Goal: Task Accomplishment & Management: Contribute content

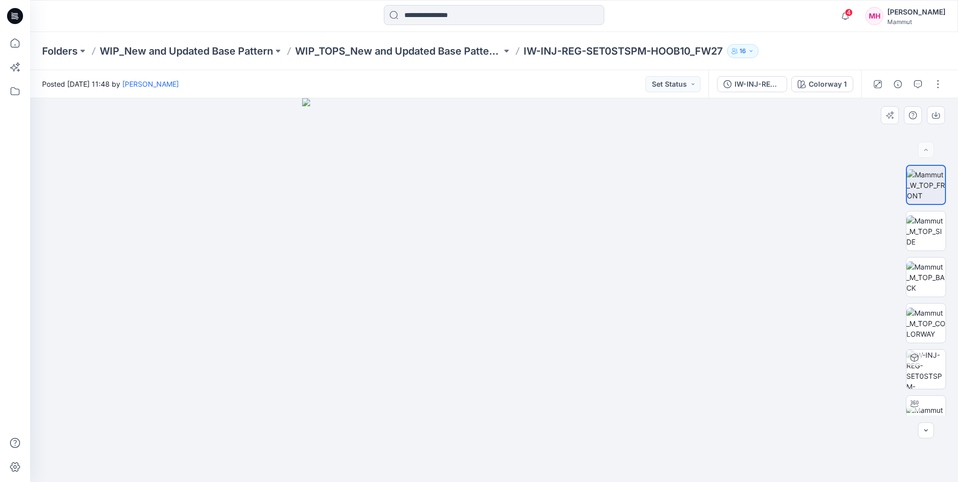
drag, startPoint x: 521, startPoint y: 421, endPoint x: 475, endPoint y: 367, distance: 70.7
click at [853, 15] on span "4" at bounding box center [849, 13] width 8 height 8
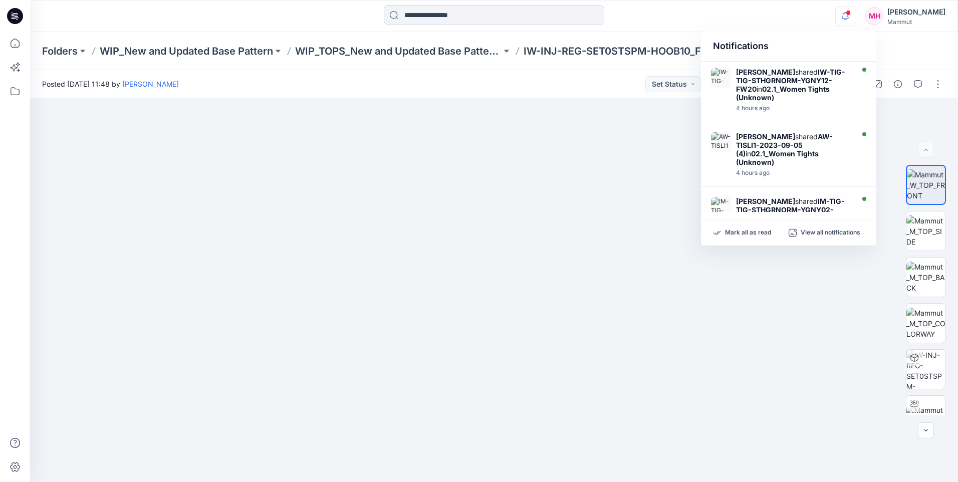
click at [855, 15] on icon "button" at bounding box center [845, 16] width 19 height 20
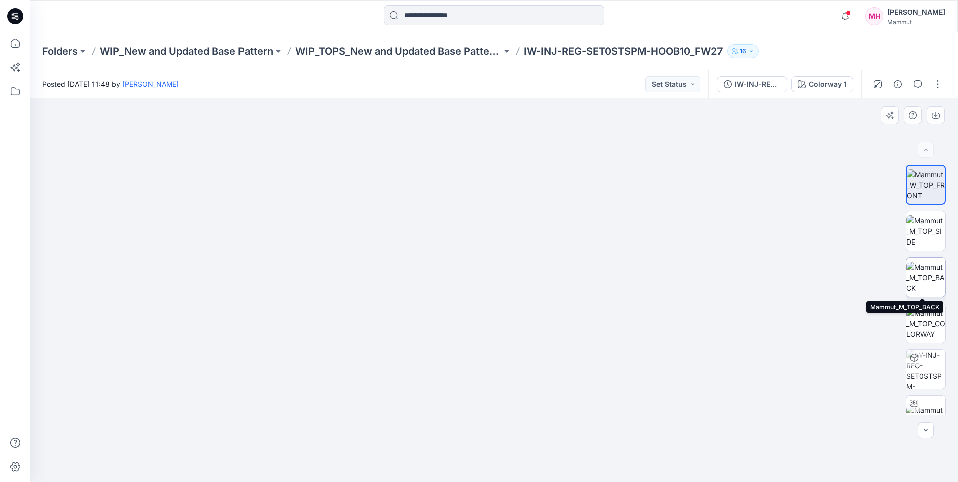
click at [930, 279] on img at bounding box center [926, 278] width 39 height 32
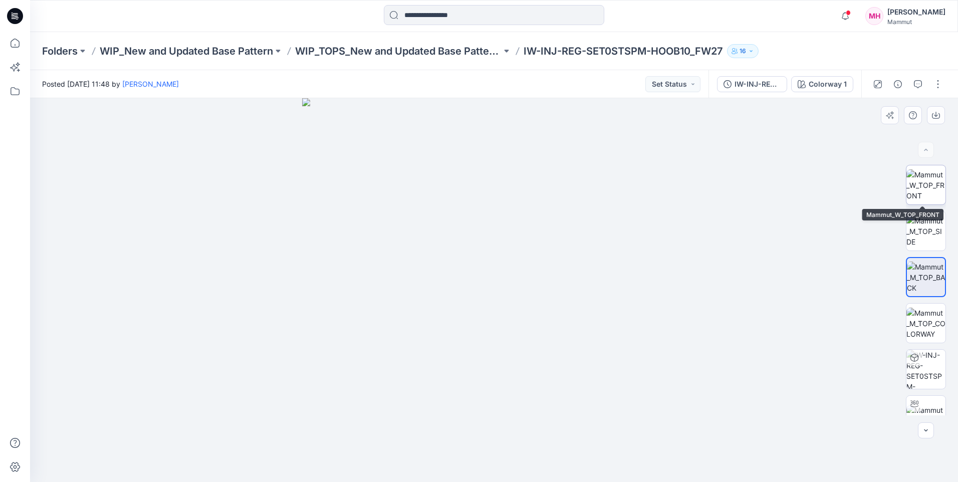
click at [929, 191] on img at bounding box center [926, 185] width 39 height 32
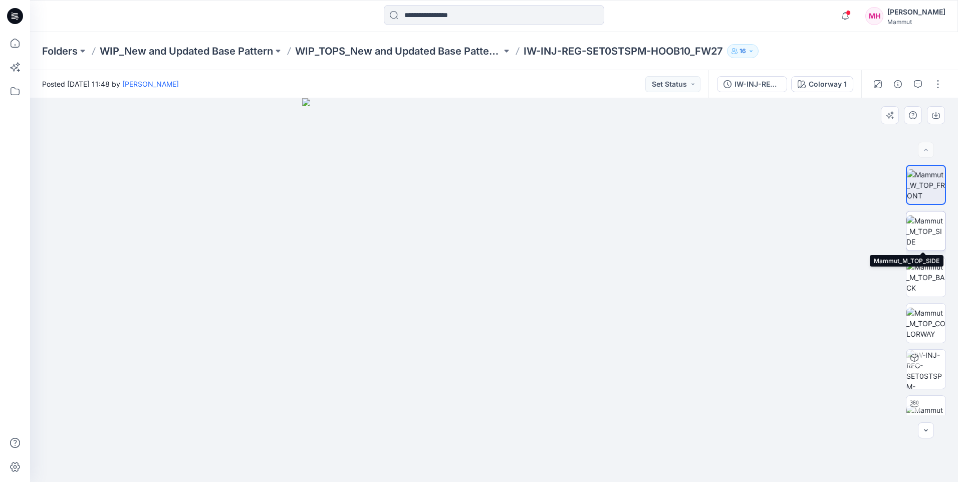
click at [915, 232] on img at bounding box center [926, 232] width 39 height 32
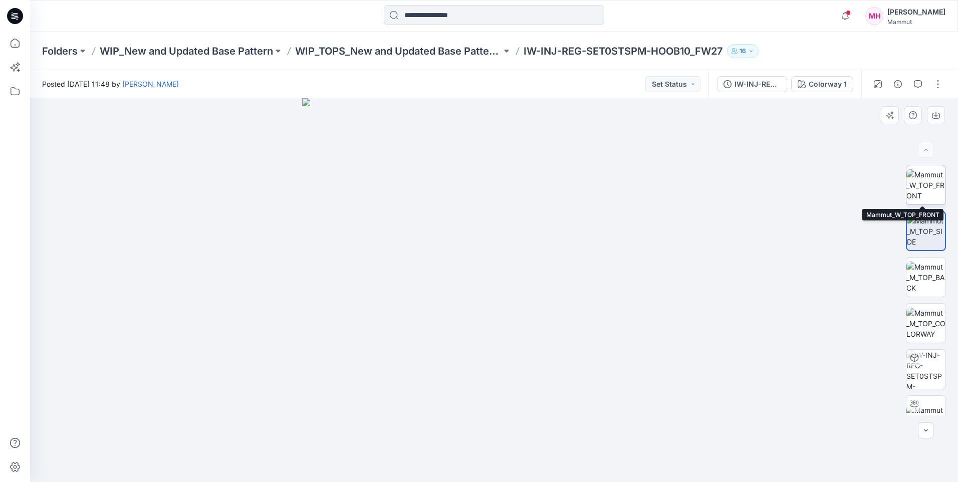
click at [927, 185] on img at bounding box center [926, 185] width 39 height 32
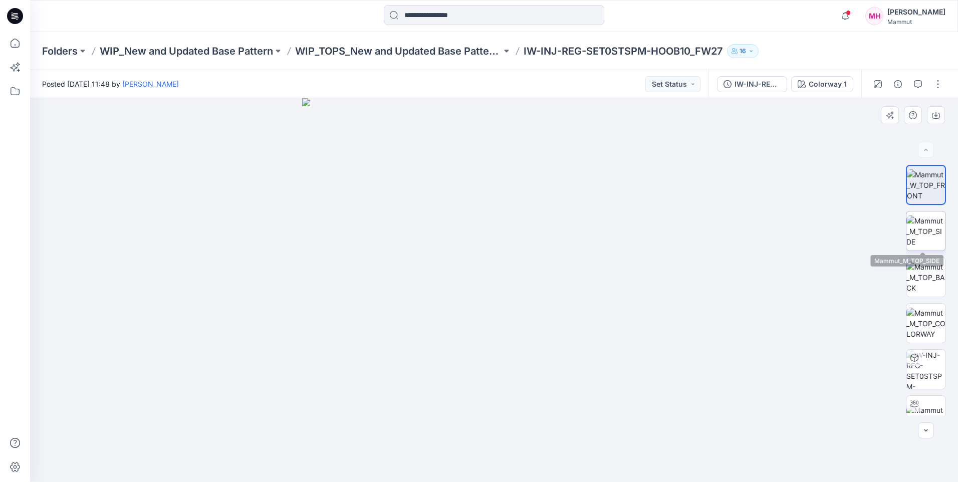
click at [918, 232] on img at bounding box center [926, 232] width 39 height 32
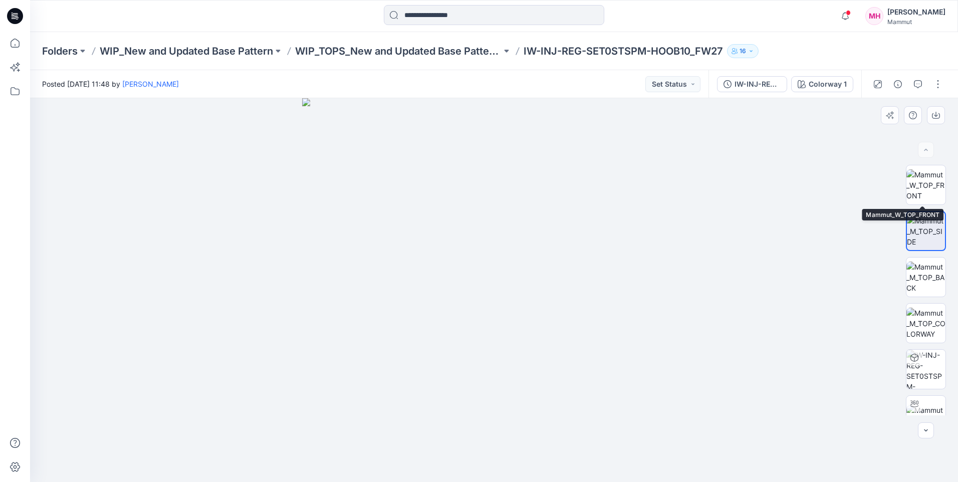
drag, startPoint x: 917, startPoint y: 186, endPoint x: 873, endPoint y: 211, distance: 50.9
click at [917, 186] on img at bounding box center [926, 185] width 39 height 32
click at [901, 86] on icon "button" at bounding box center [898, 84] width 8 height 8
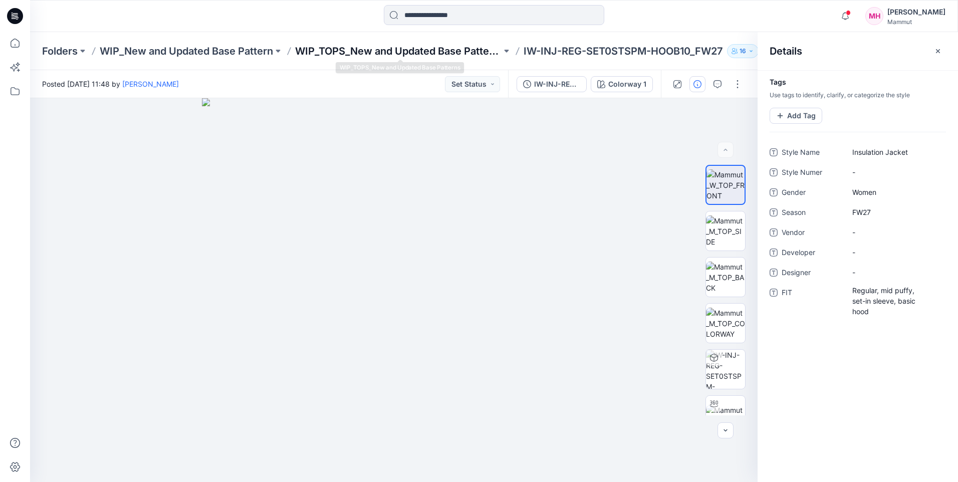
click at [347, 50] on p "WIP_TOPS_New and Updated Base Patterns" at bounding box center [398, 51] width 207 height 14
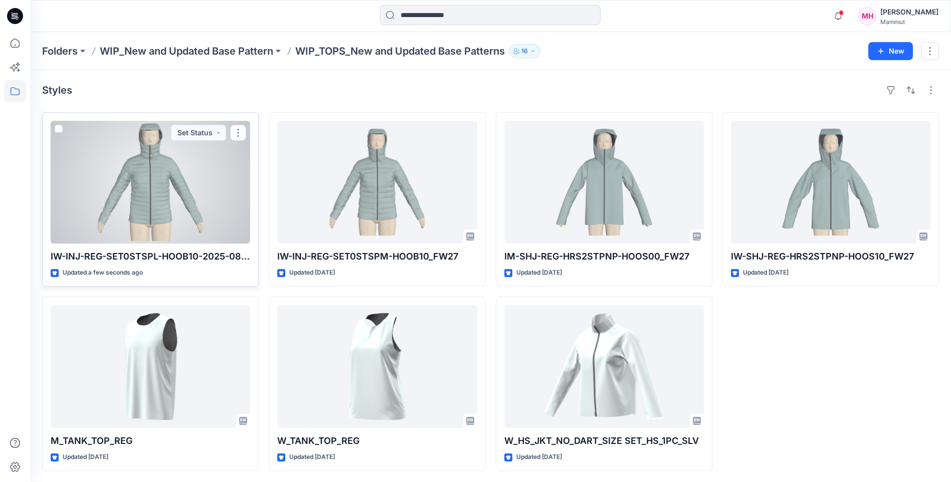
click at [155, 192] on div at bounding box center [151, 182] width 200 height 123
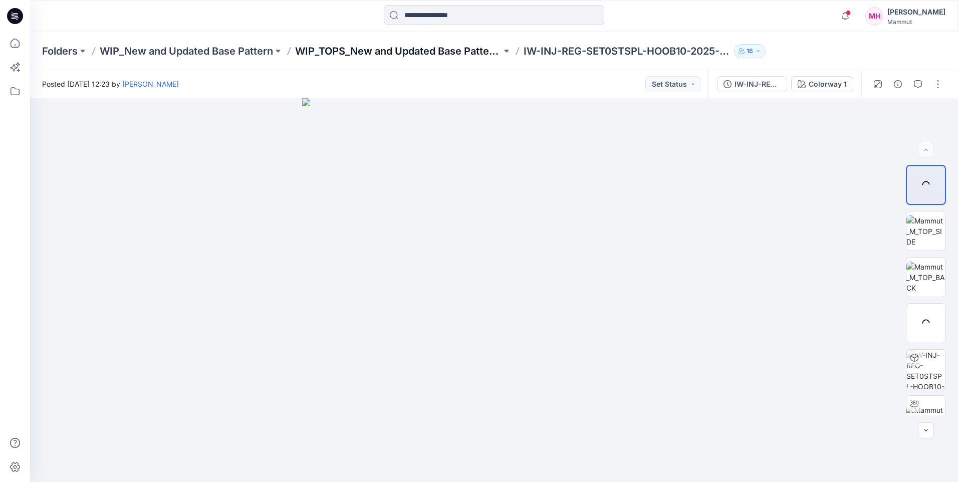
click at [445, 54] on p "WIP_TOPS_New and Updated Base Patterns" at bounding box center [398, 51] width 207 height 14
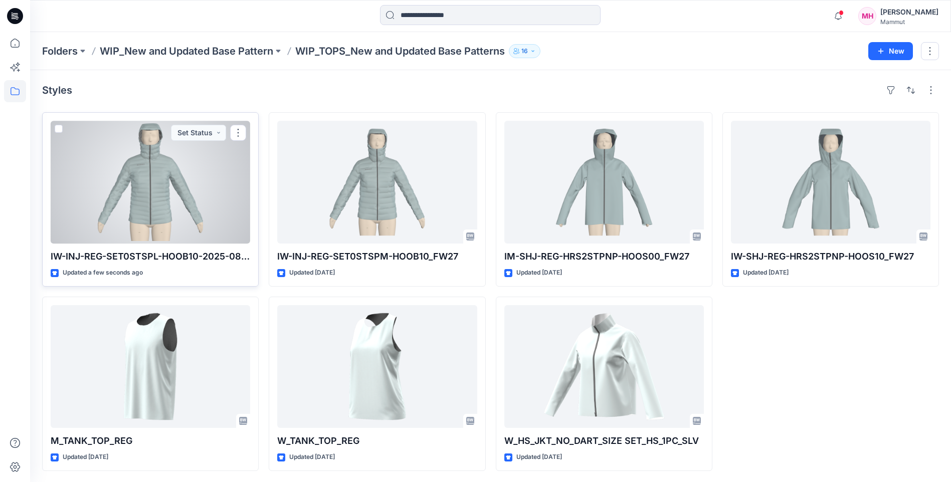
click at [144, 215] on div at bounding box center [151, 182] width 200 height 123
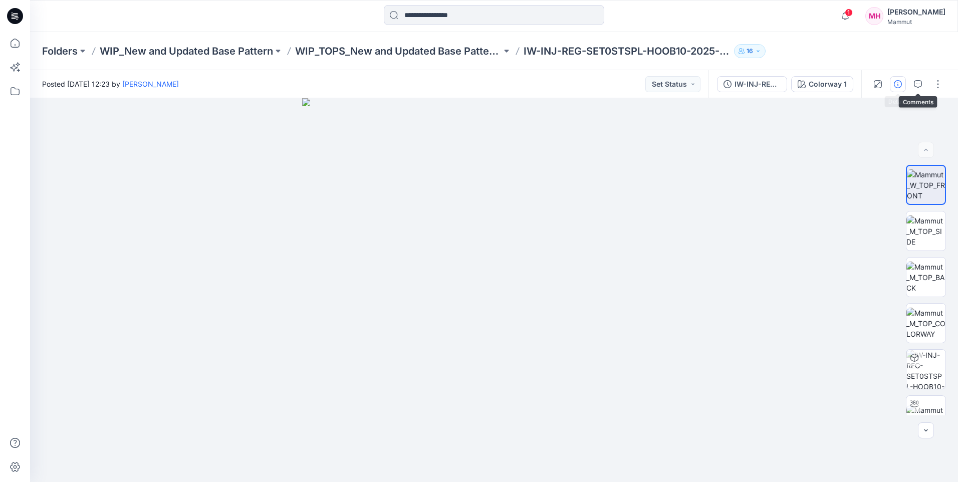
click at [897, 90] on button "button" at bounding box center [898, 84] width 16 height 16
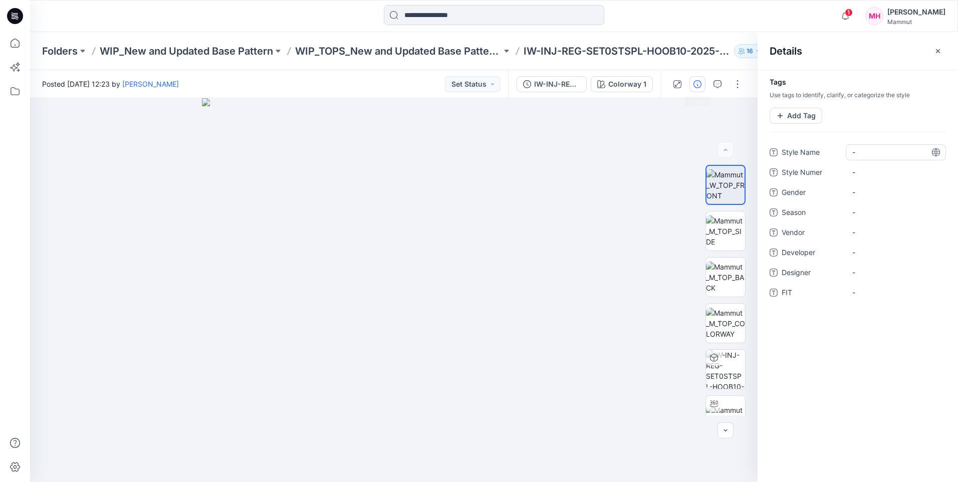
click at [866, 154] on Name "-" at bounding box center [896, 152] width 87 height 11
type textarea "**********"
click at [856, 187] on span "-" at bounding box center [896, 192] width 87 height 11
type textarea "*****"
click at [856, 216] on span "-" at bounding box center [896, 212] width 87 height 11
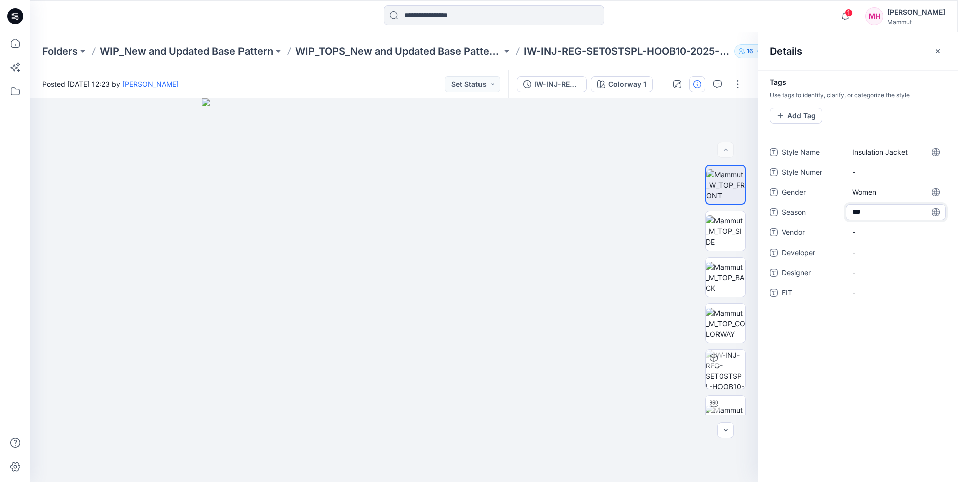
type textarea "****"
click at [854, 287] on span "-" at bounding box center [896, 292] width 87 height 11
type textarea "**********"
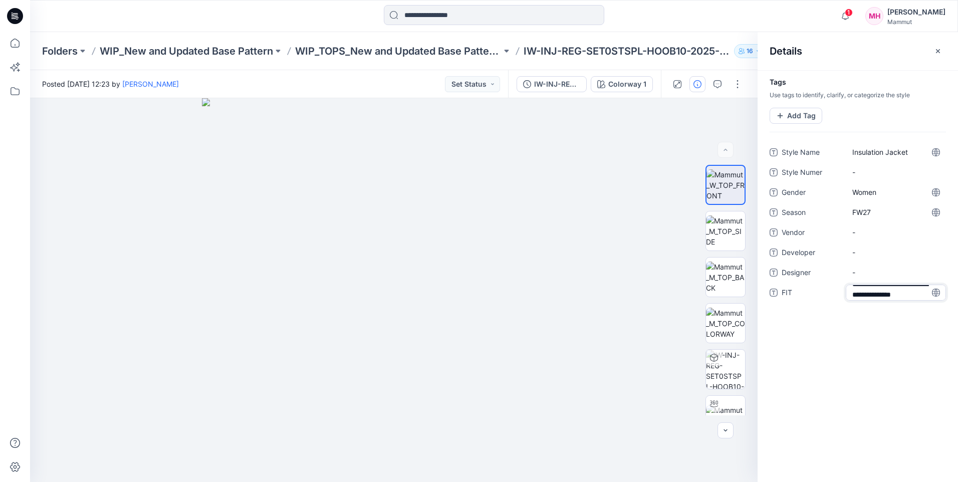
click at [848, 384] on div "**********" at bounding box center [858, 276] width 201 height 412
click at [939, 51] on icon "button" at bounding box center [938, 51] width 4 height 4
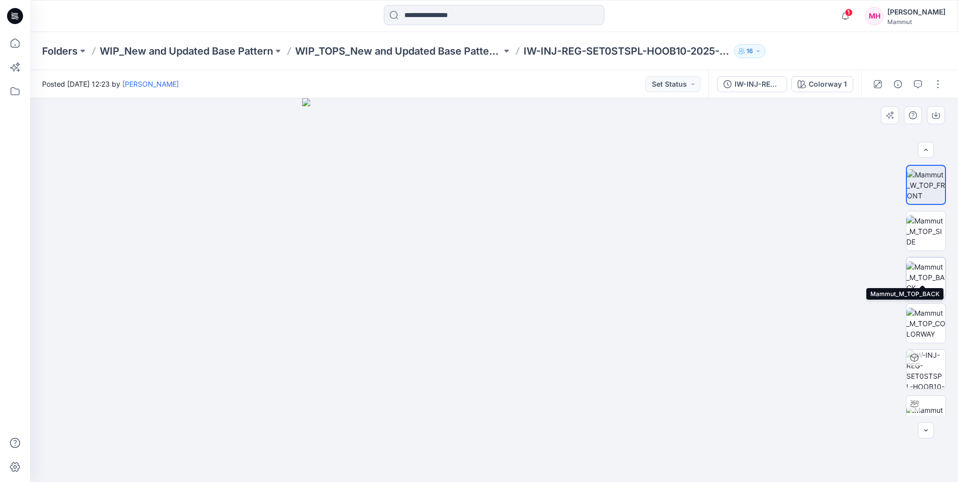
scroll to position [20, 0]
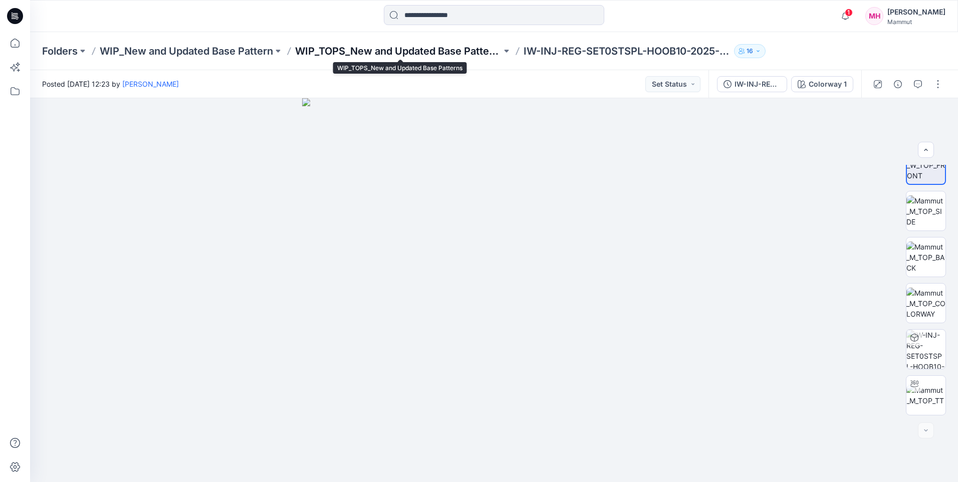
click at [409, 54] on p "WIP_TOPS_New and Updated Base Patterns" at bounding box center [398, 51] width 207 height 14
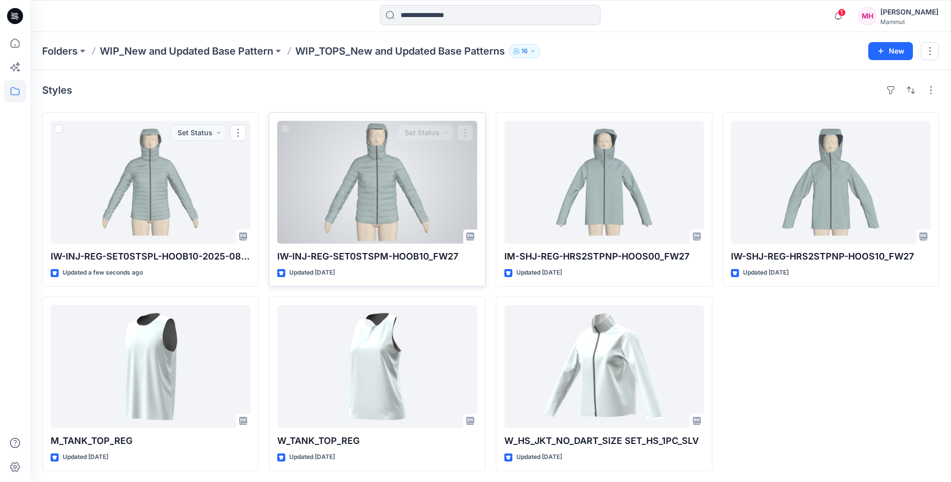
click at [374, 195] on div at bounding box center [377, 182] width 200 height 123
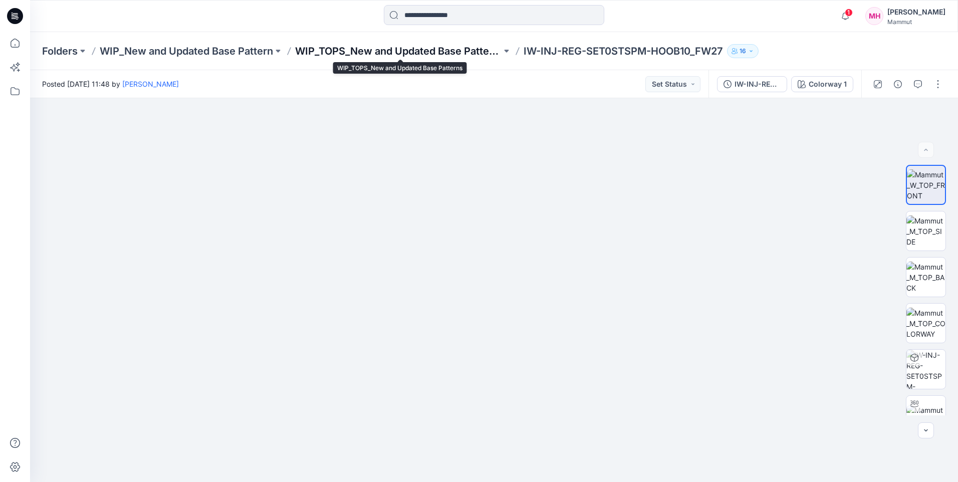
click at [405, 46] on p "WIP_TOPS_New and Updated Base Patterns" at bounding box center [398, 51] width 207 height 14
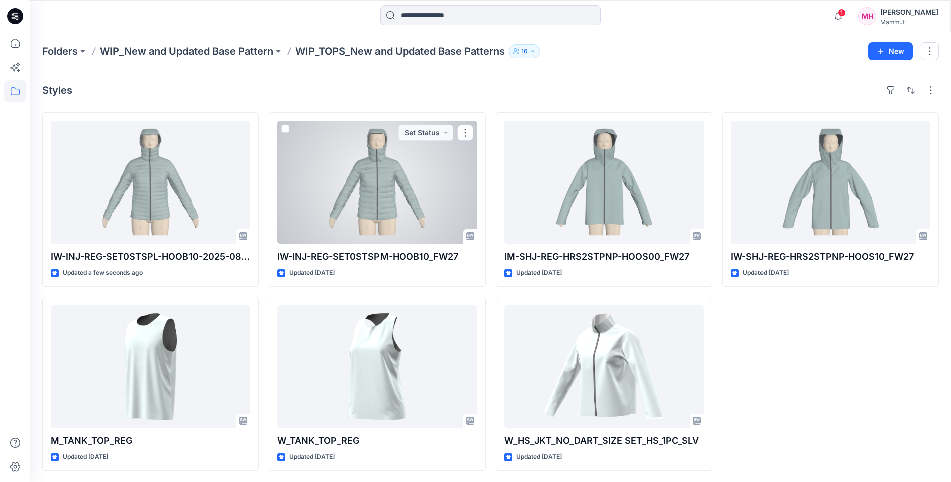
click at [413, 188] on div at bounding box center [377, 182] width 200 height 123
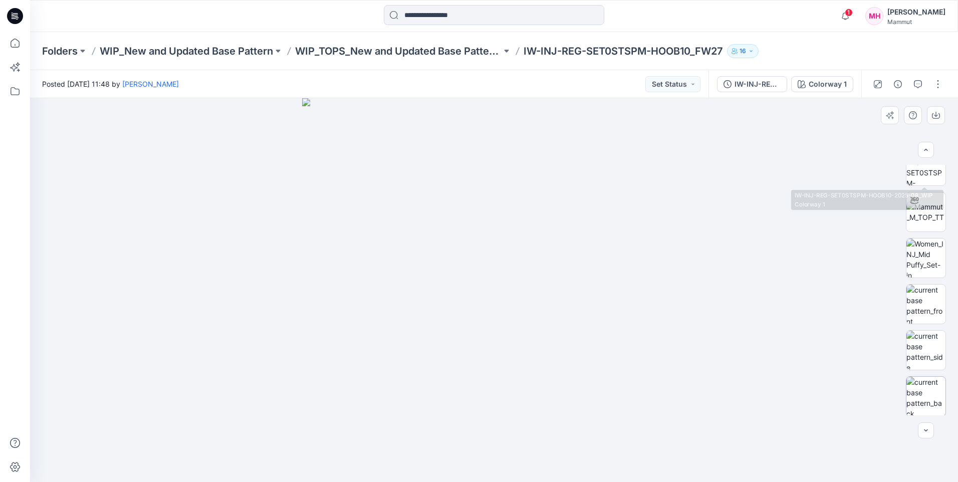
scroll to position [205, 0]
click at [921, 261] on img at bounding box center [926, 257] width 39 height 39
click at [939, 85] on button "button" at bounding box center [938, 84] width 16 height 16
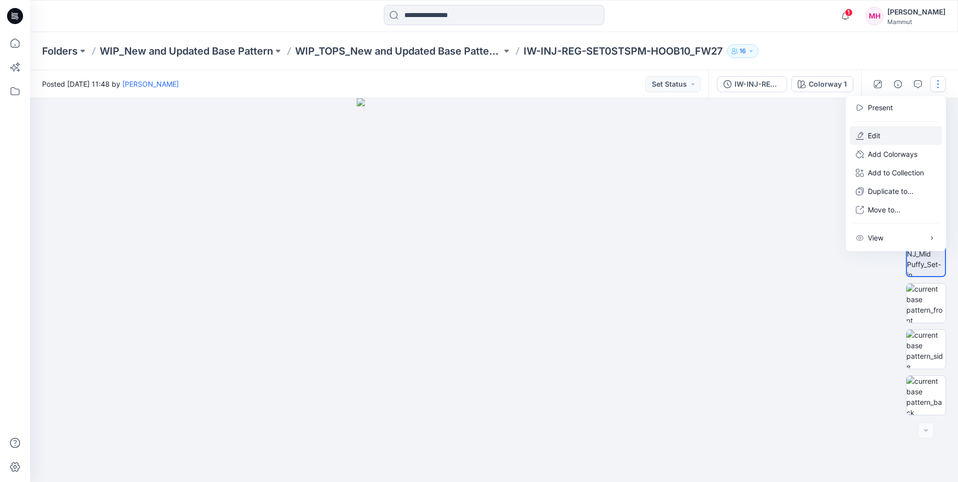
click at [880, 136] on p "Edit" at bounding box center [874, 135] width 13 height 11
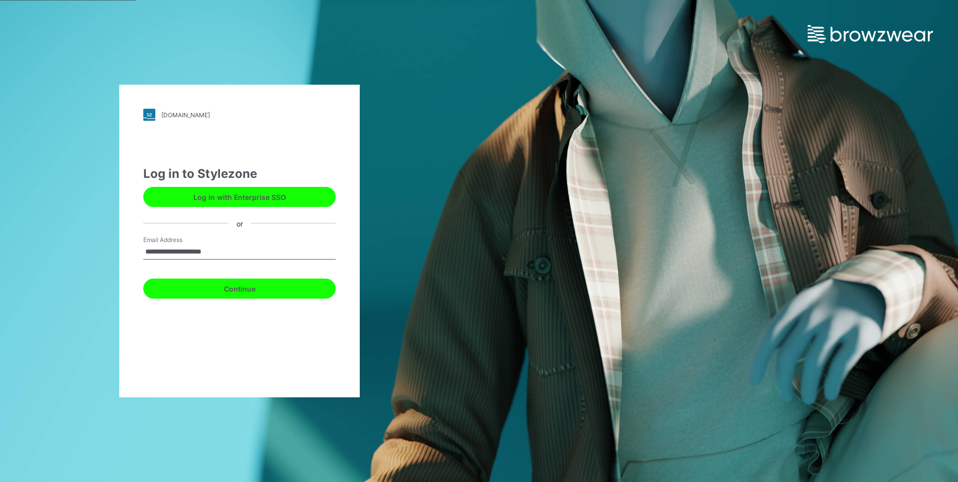
click at [232, 291] on button "Continue" at bounding box center [239, 289] width 192 height 20
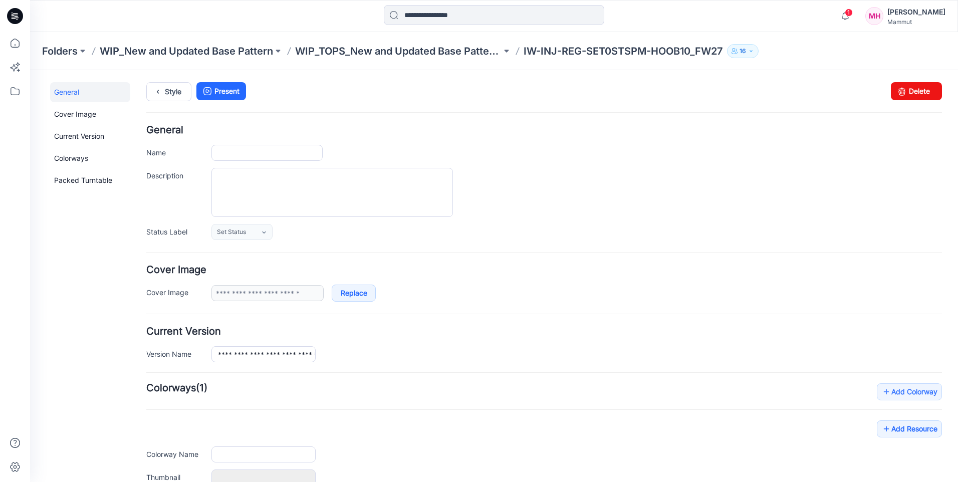
type input "**********"
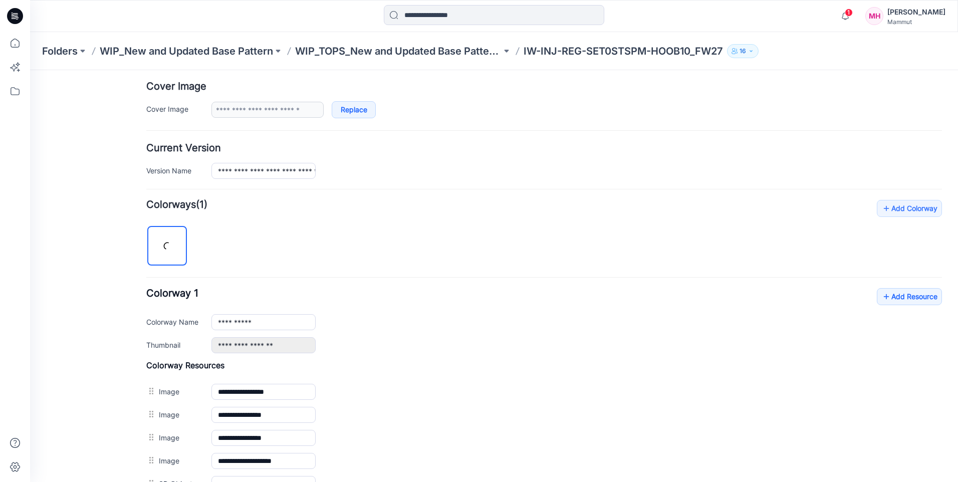
scroll to position [427, 0]
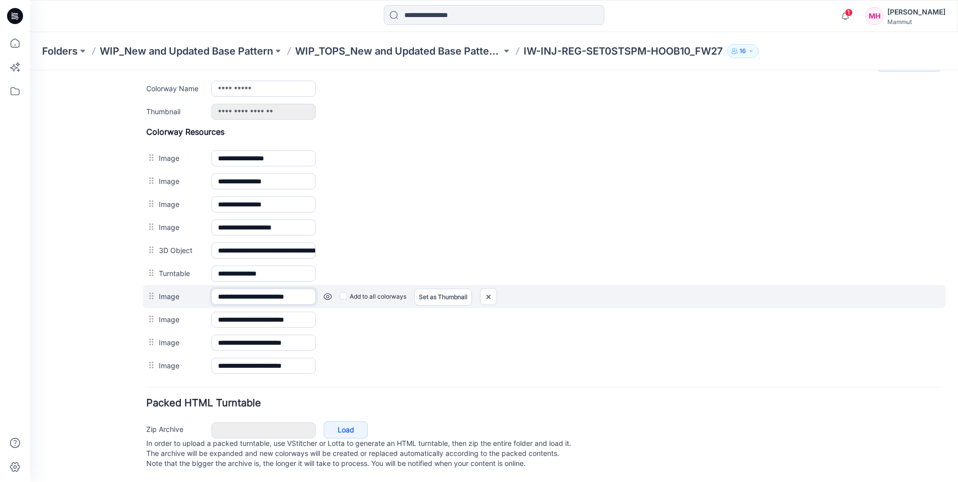
click at [265, 289] on input "**********" at bounding box center [264, 297] width 104 height 16
drag, startPoint x: 564, startPoint y: 115, endPoint x: 492, endPoint y: 284, distance: 184.0
click at [30, 70] on img at bounding box center [30, 70] width 0 height 0
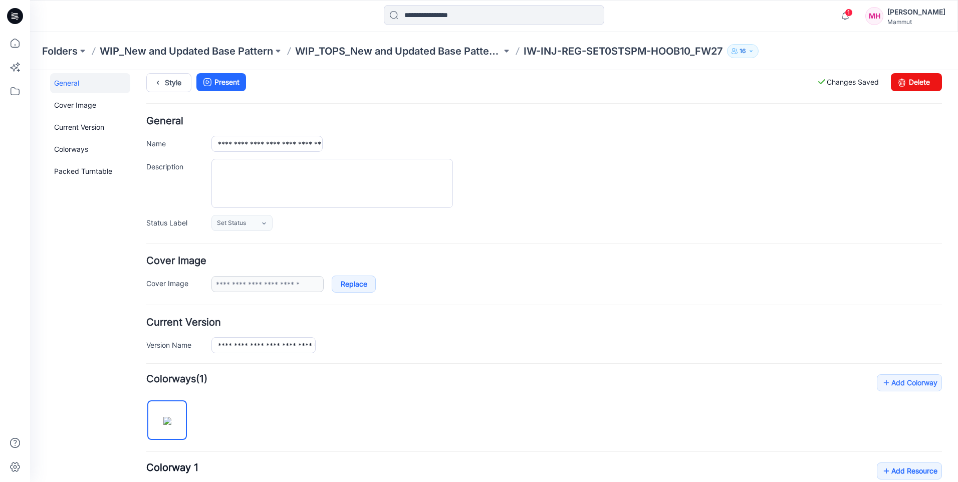
scroll to position [0, 0]
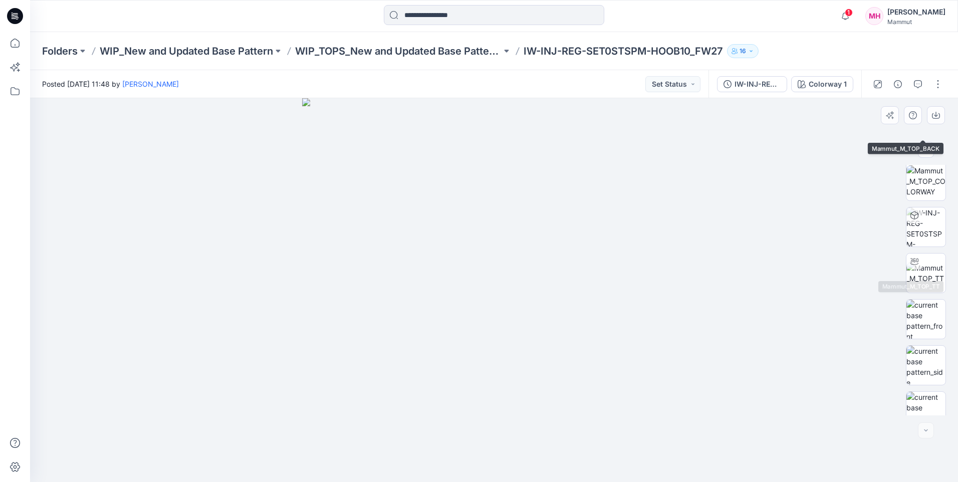
scroll to position [158, 0]
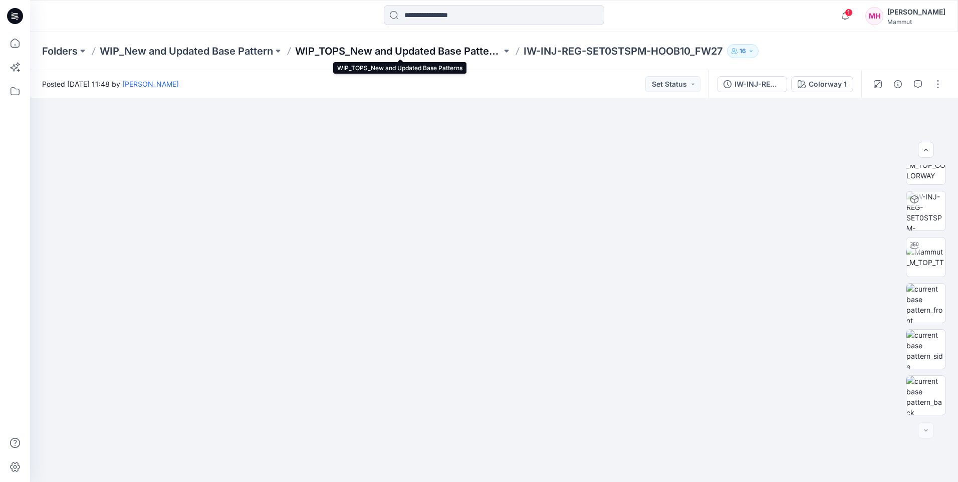
click at [417, 52] on p "WIP_TOPS_New and Updated Base Patterns" at bounding box center [398, 51] width 207 height 14
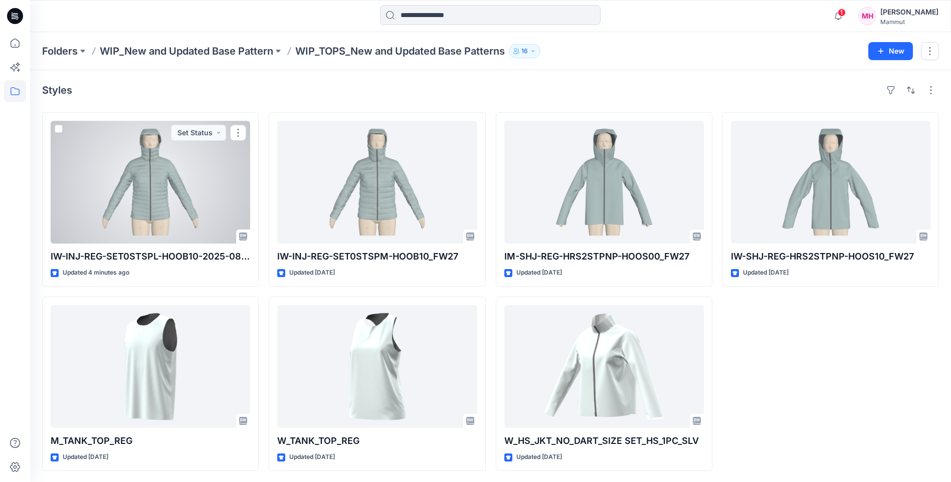
click at [113, 190] on div at bounding box center [151, 182] width 200 height 123
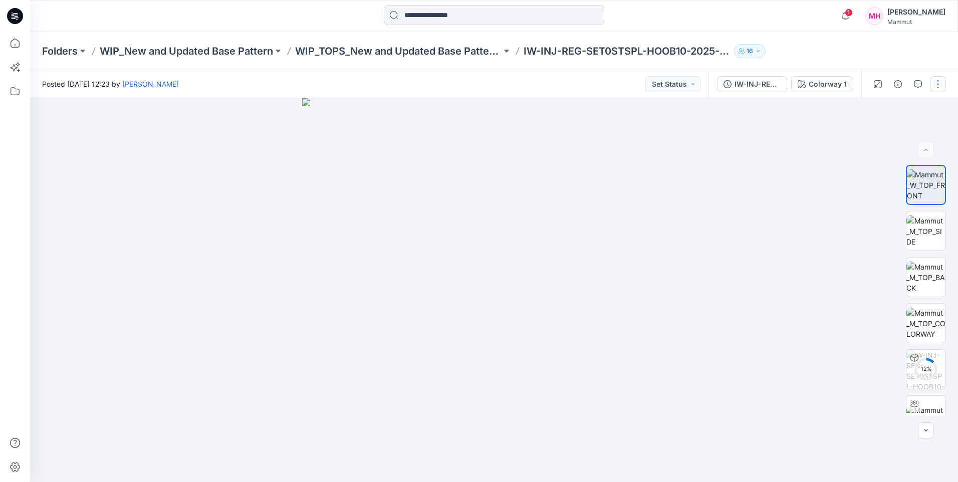
click at [938, 87] on button "button" at bounding box center [938, 84] width 16 height 16
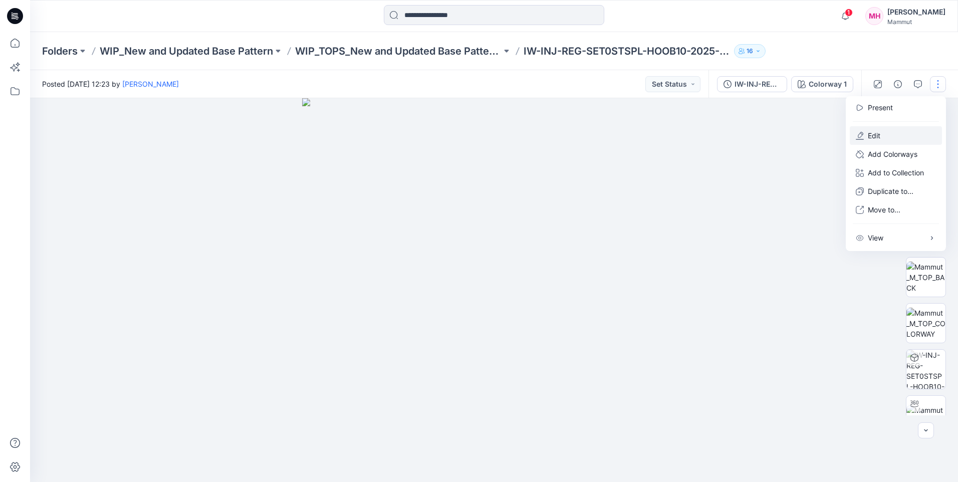
click at [880, 129] on button "Edit" at bounding box center [896, 135] width 92 height 19
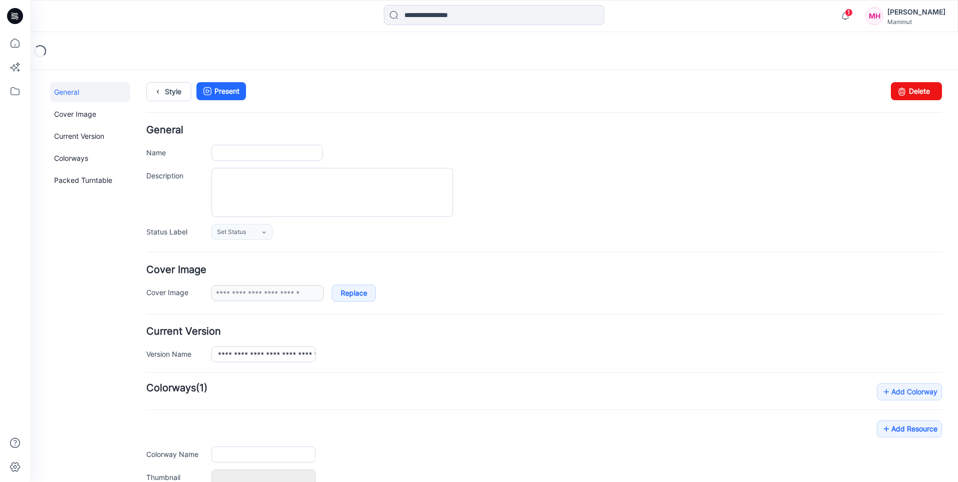
type input "**********"
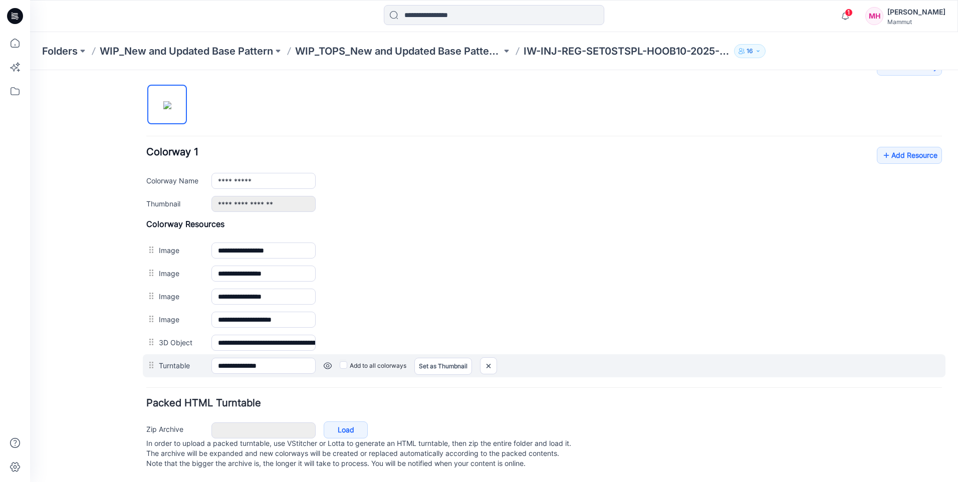
scroll to position [335, 0]
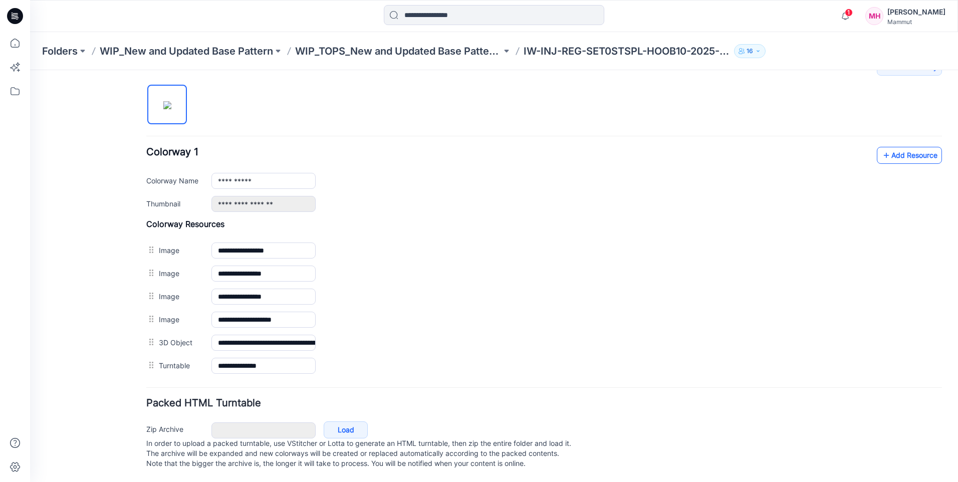
click at [900, 151] on link "Add Resource" at bounding box center [909, 155] width 65 height 17
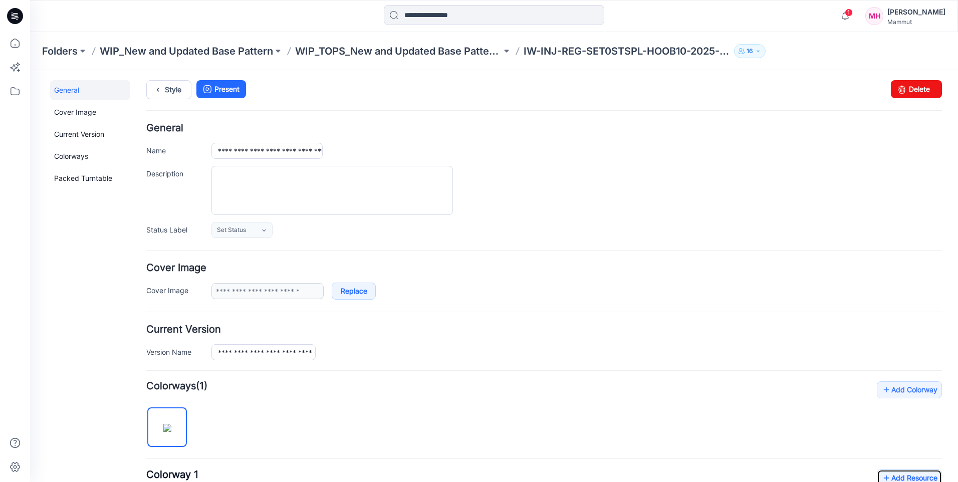
scroll to position [0, 0]
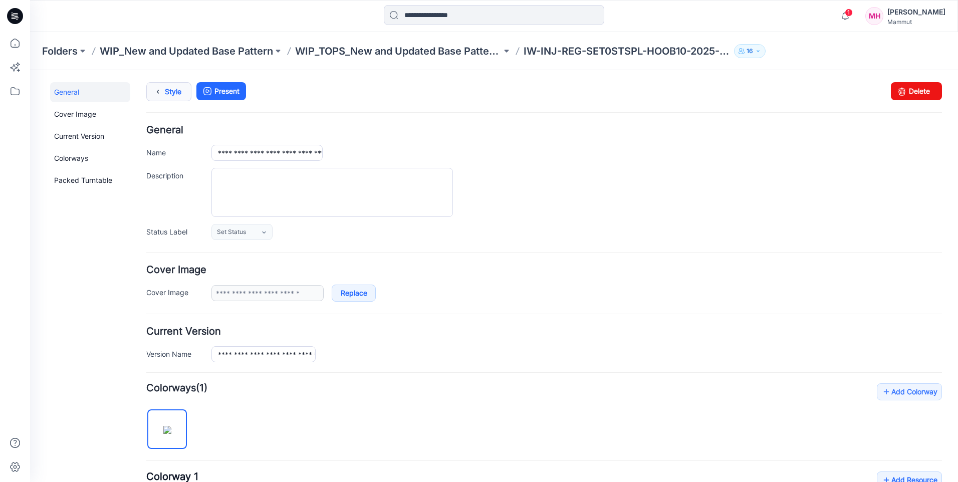
click at [169, 90] on link "Style" at bounding box center [168, 91] width 45 height 19
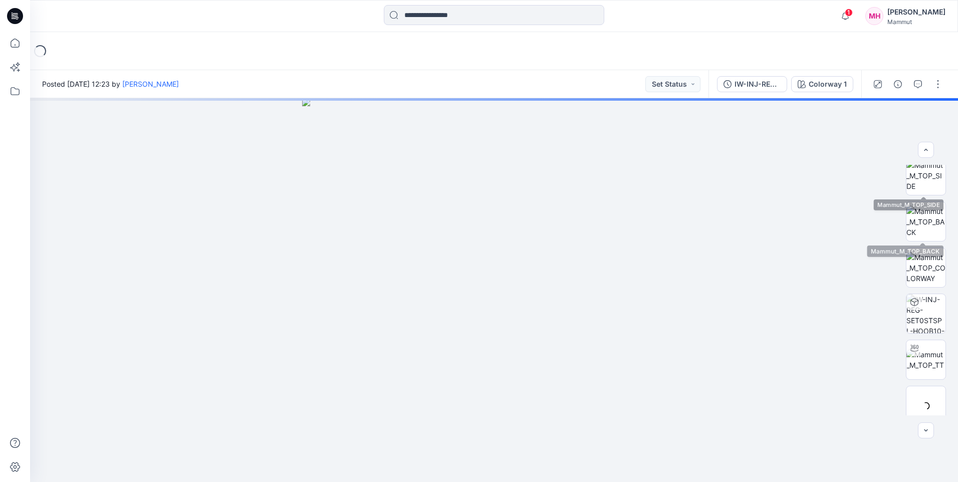
scroll to position [66, 0]
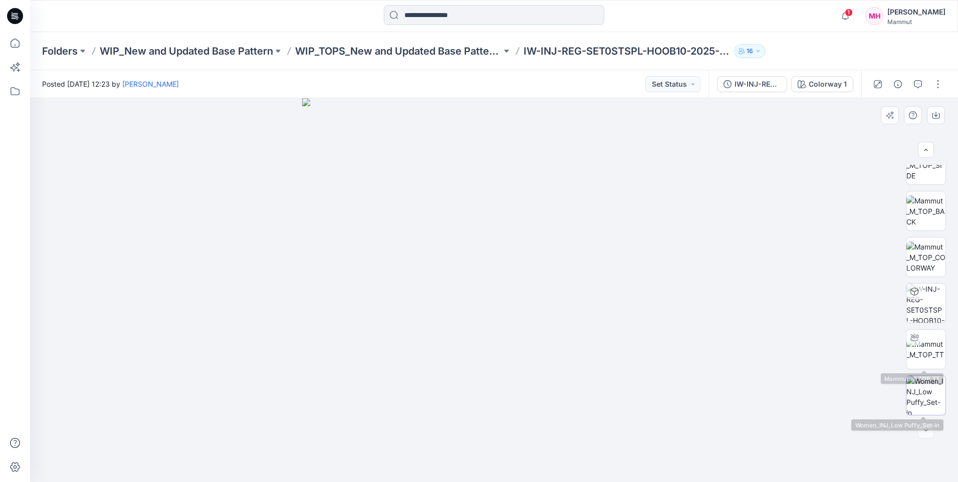
click at [918, 395] on img at bounding box center [926, 395] width 39 height 39
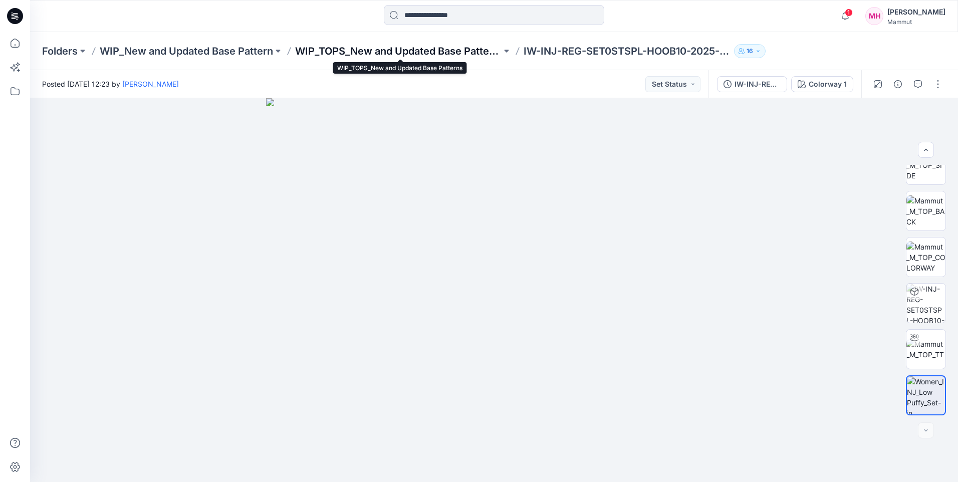
click at [459, 47] on p "WIP_TOPS_New and Updated Base Patterns" at bounding box center [398, 51] width 207 height 14
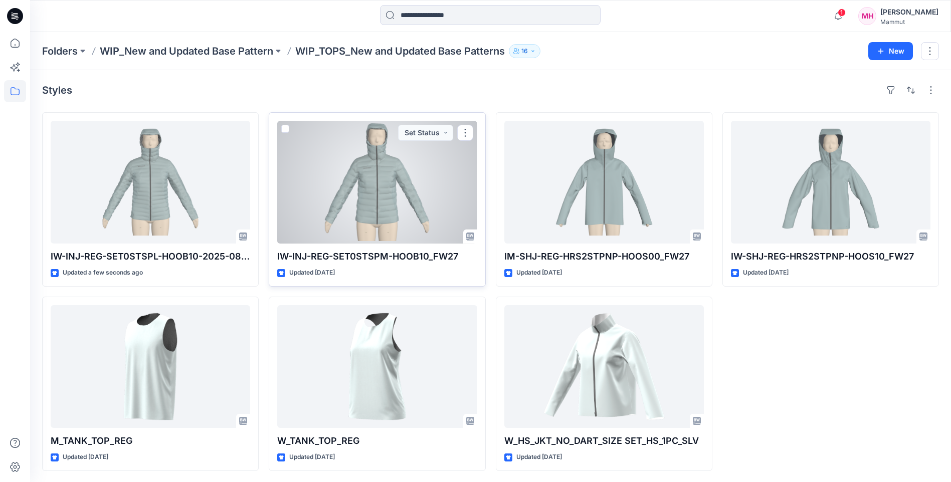
click at [352, 161] on div at bounding box center [377, 182] width 200 height 123
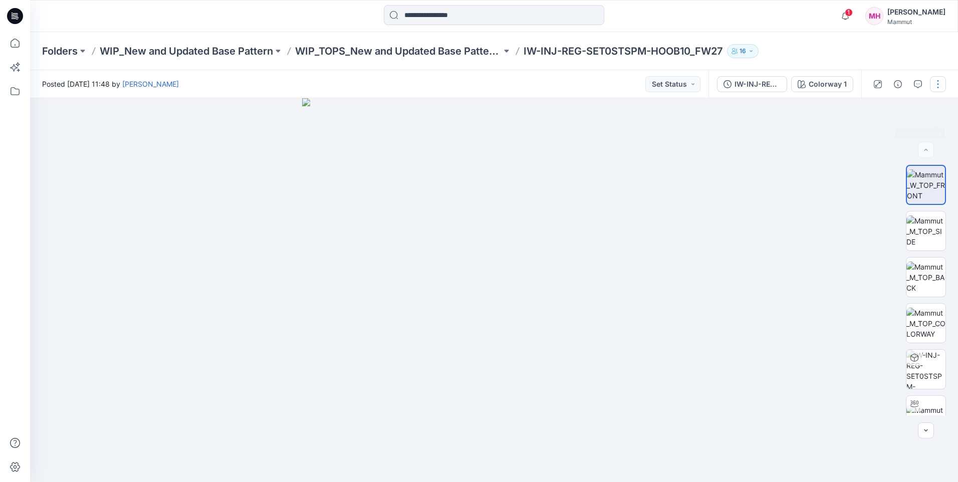
click at [937, 88] on button "button" at bounding box center [938, 84] width 16 height 16
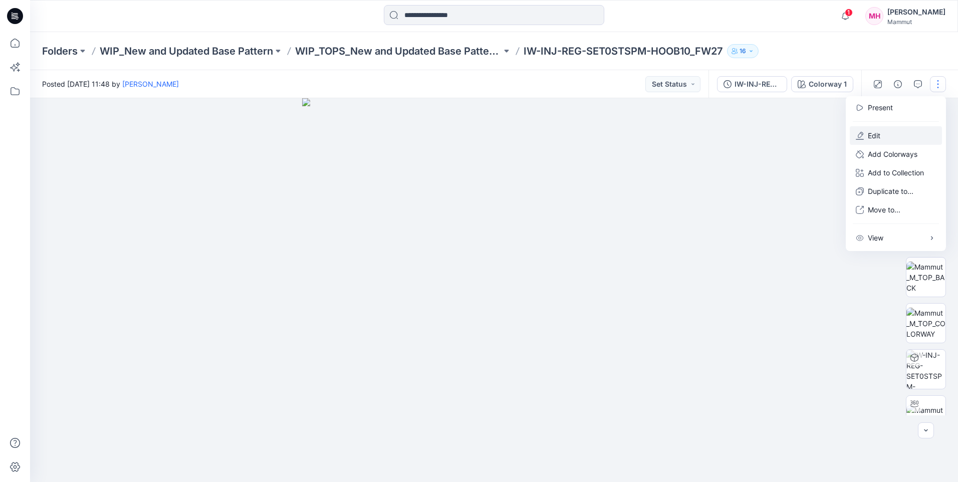
click at [889, 139] on button "Edit" at bounding box center [896, 135] width 92 height 19
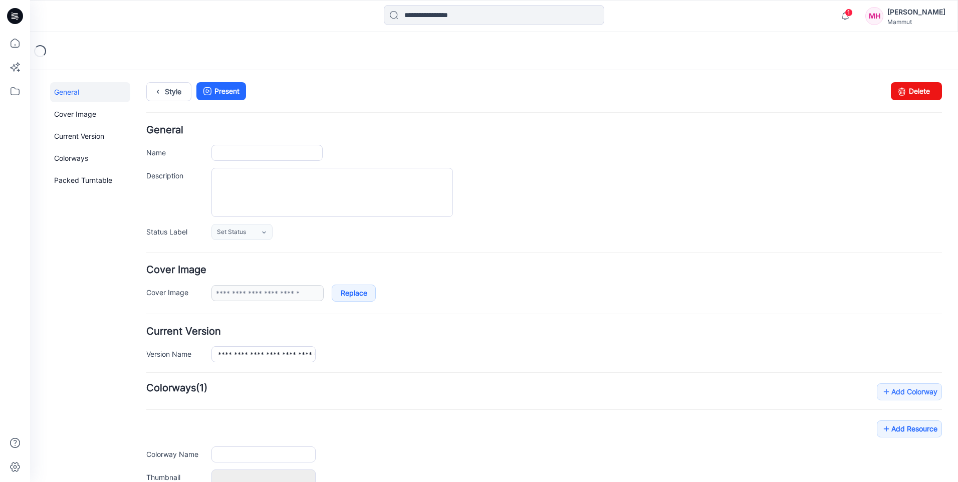
type input "**********"
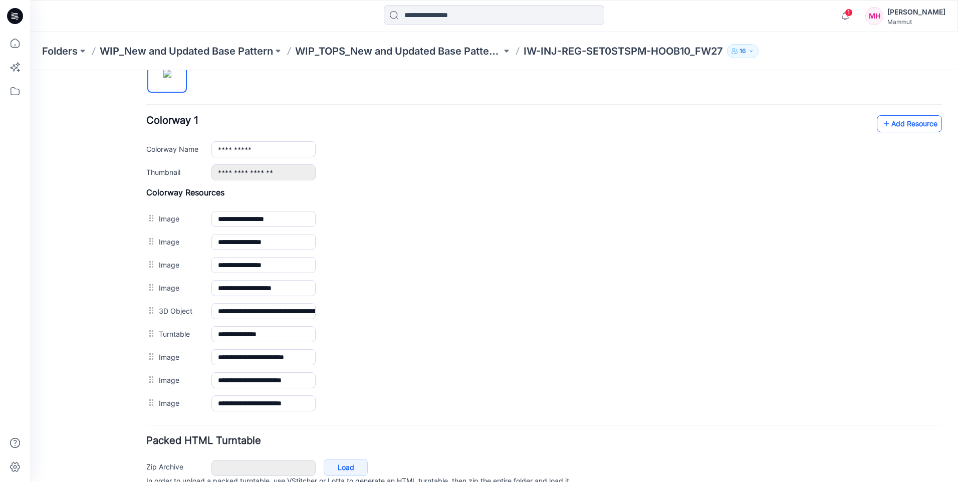
scroll to position [354, 0]
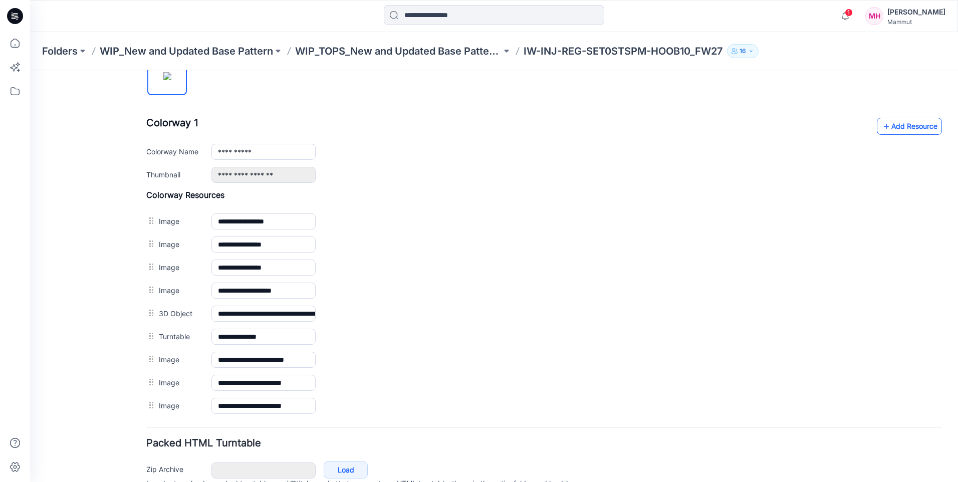
click at [891, 129] on link "Add Resource" at bounding box center [909, 126] width 65 height 17
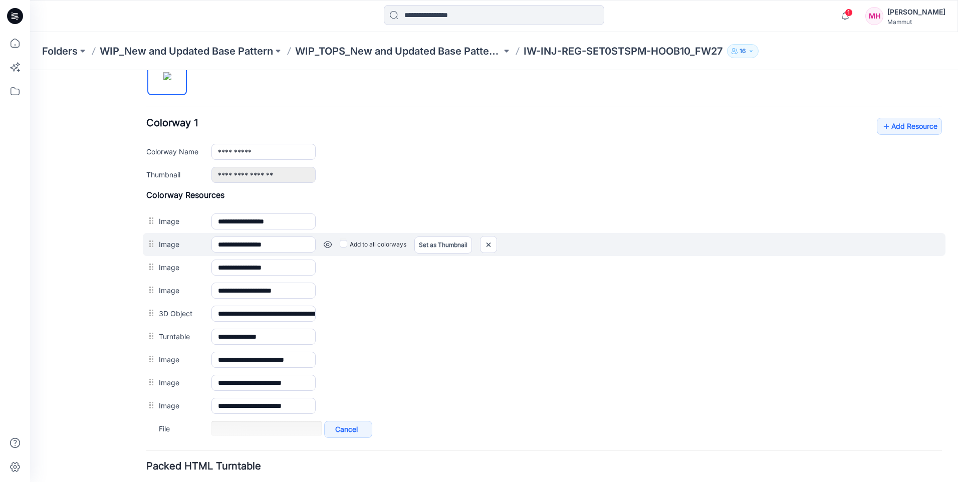
click at [211, 253] on div "**********" at bounding box center [544, 244] width 803 height 23
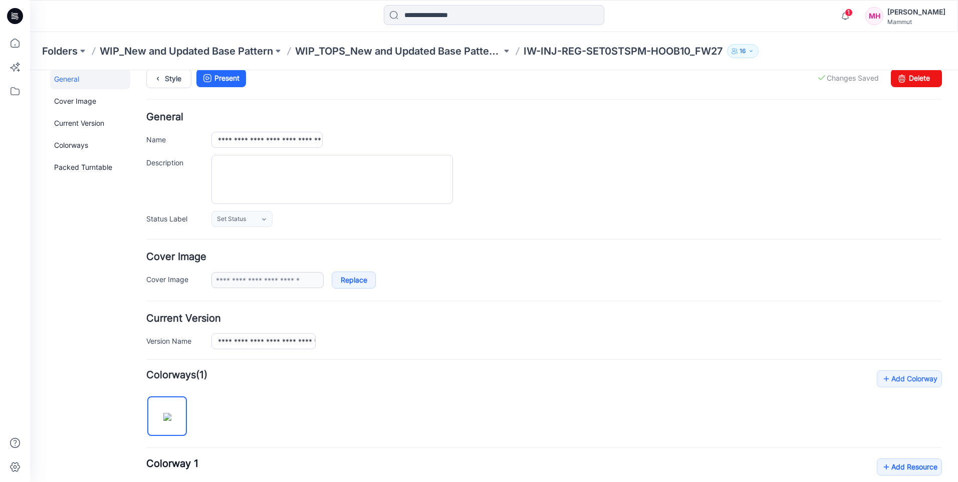
scroll to position [0, 0]
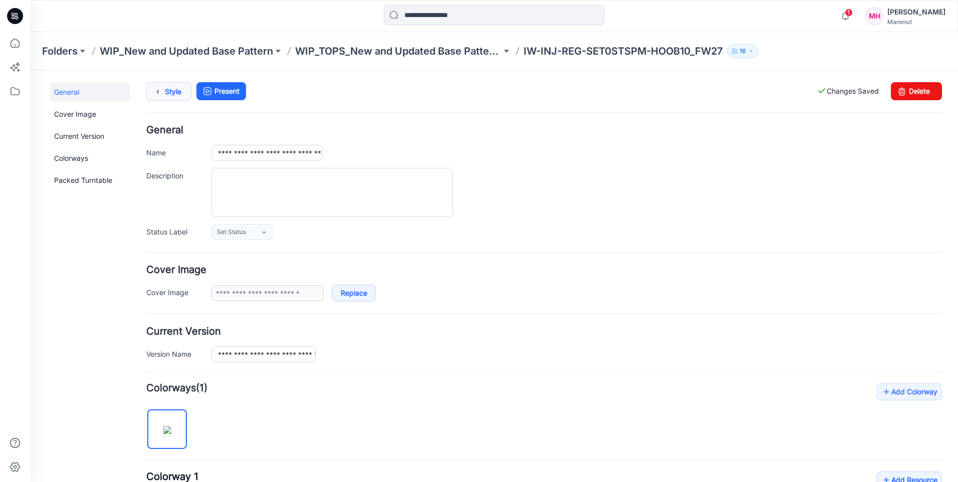
click at [159, 88] on icon at bounding box center [158, 92] width 14 height 18
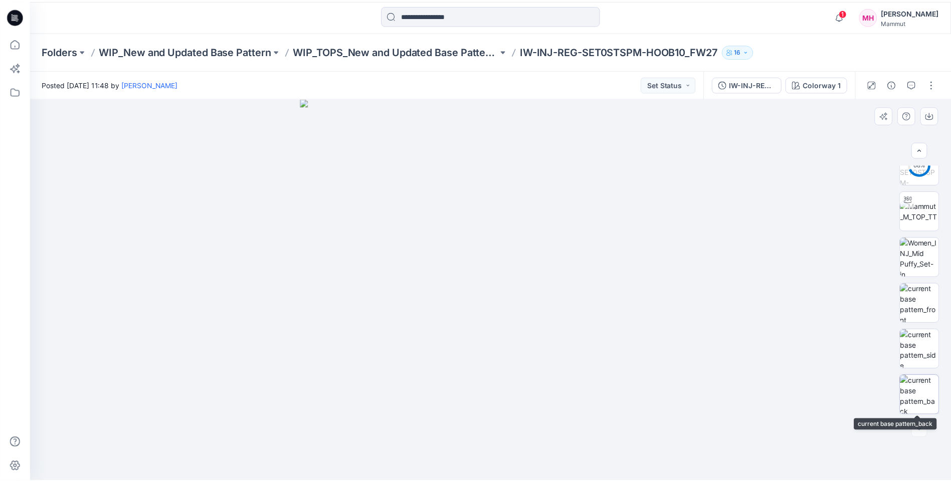
scroll to position [154, 0]
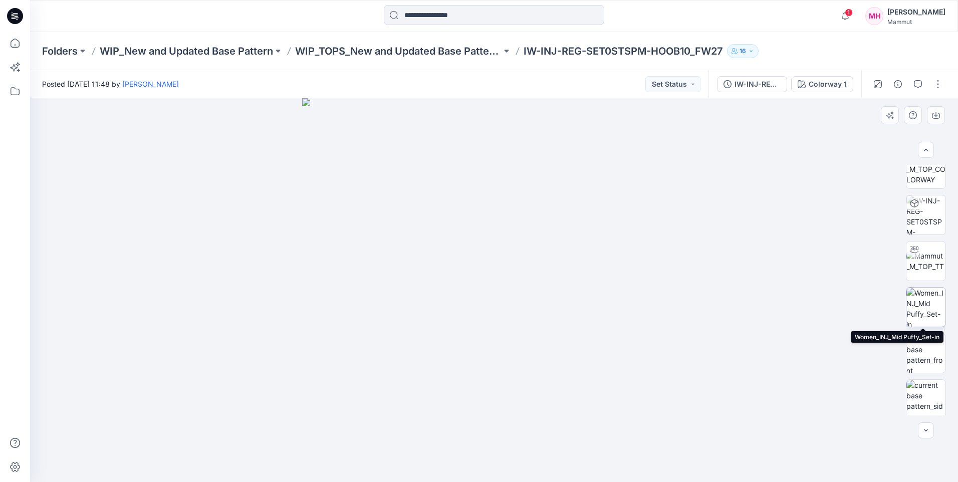
click at [919, 302] on img at bounding box center [926, 307] width 39 height 39
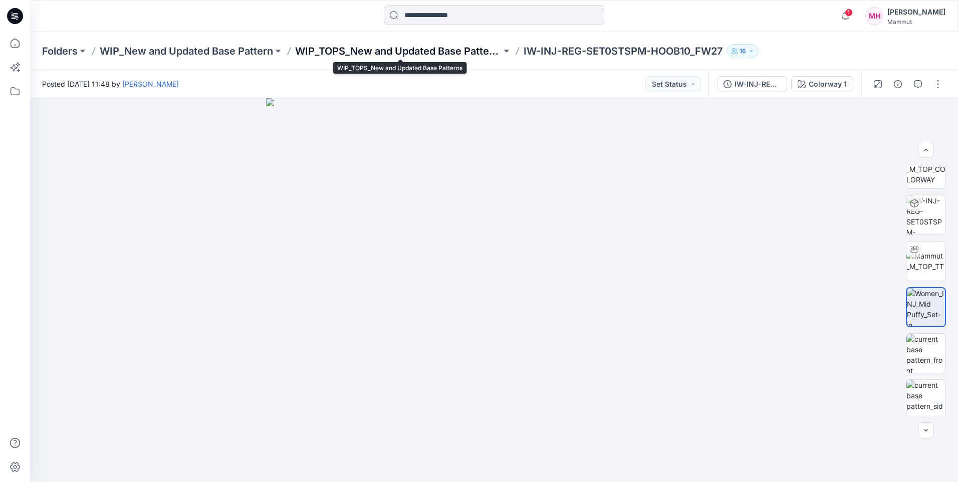
click at [374, 50] on p "WIP_TOPS_New and Updated Base Patterns" at bounding box center [398, 51] width 207 height 14
